Goal: Use online tool/utility: Utilize a website feature to perform a specific function

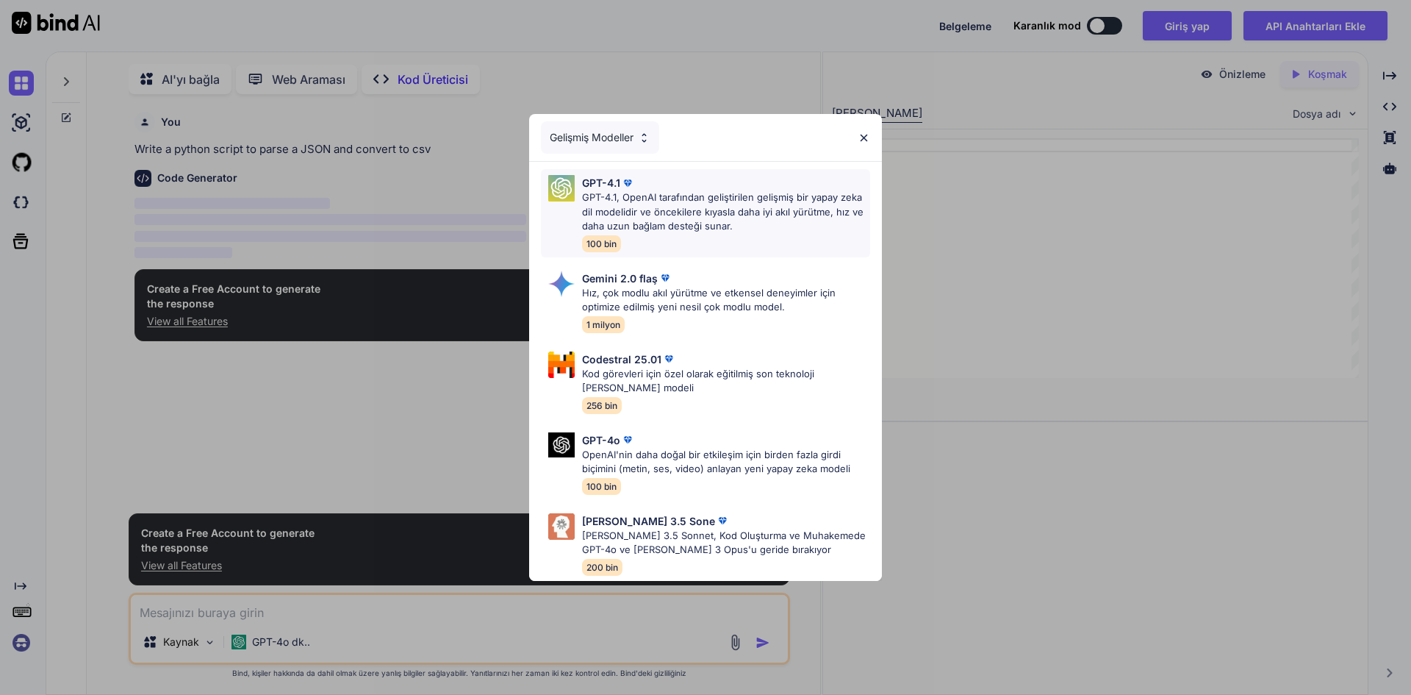
scroll to position [6, 0]
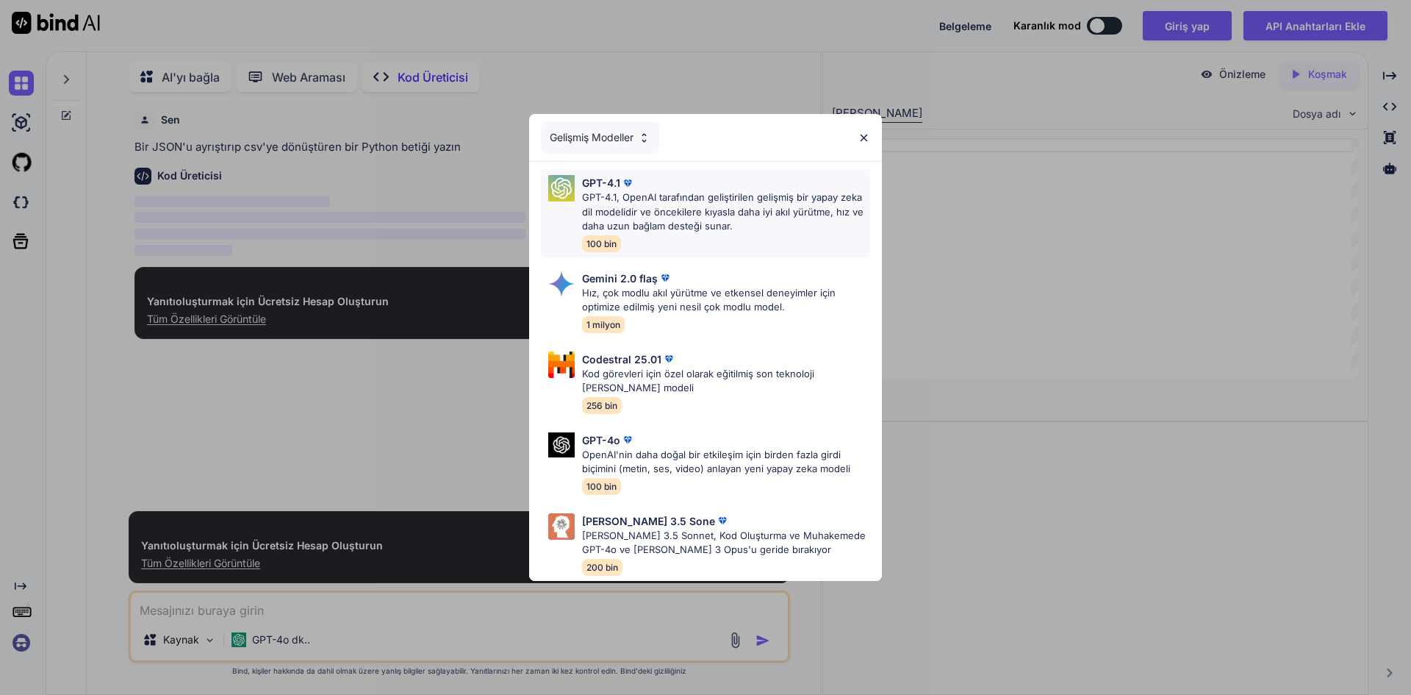
type textarea "x"
click at [862, 132] on img at bounding box center [864, 138] width 12 height 12
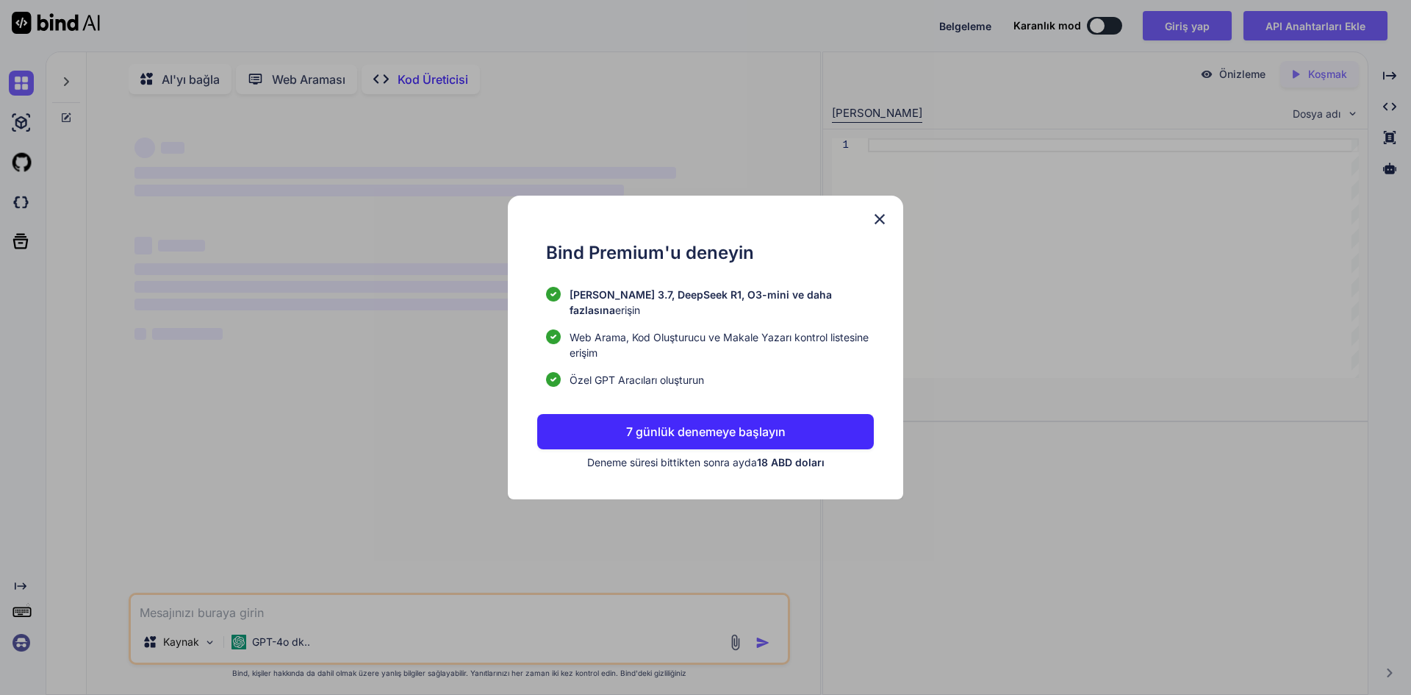
type textarea "x"
click at [873, 224] on img at bounding box center [880, 219] width 18 height 18
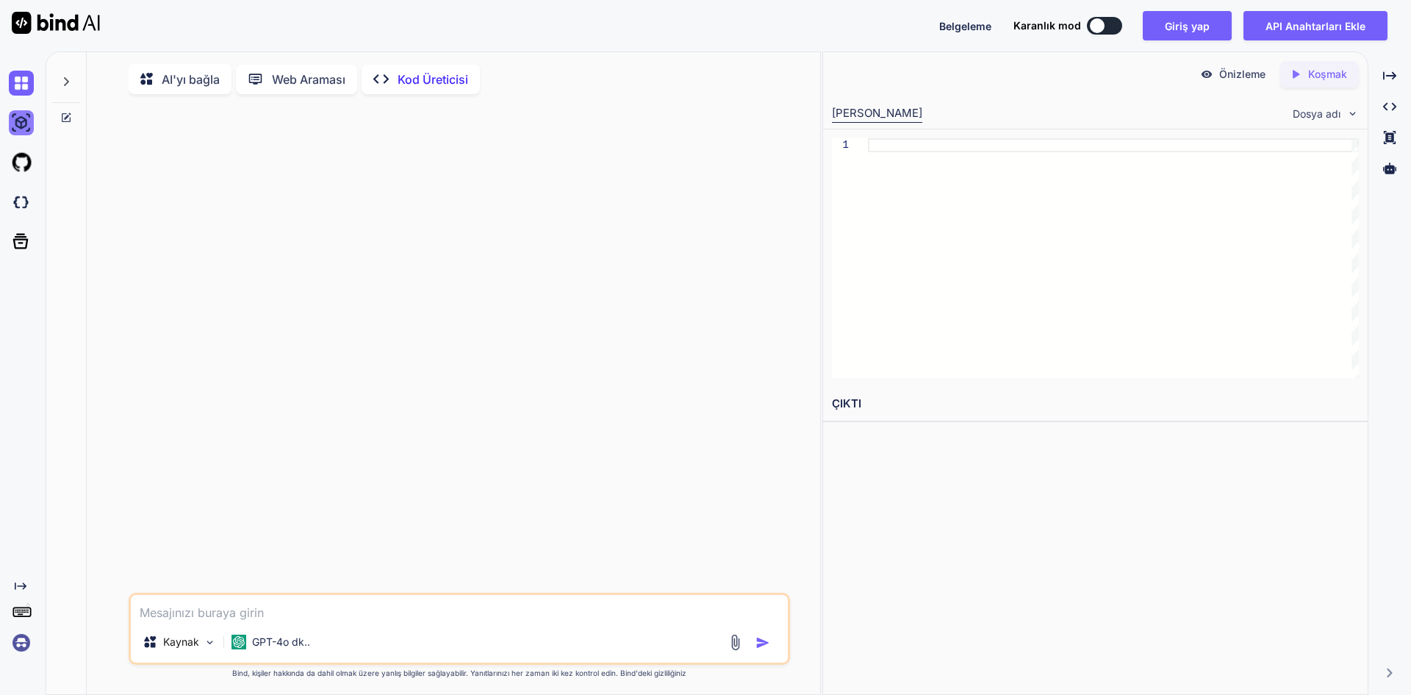
click at [18, 123] on img at bounding box center [21, 122] width 25 height 25
